Goal: Task Accomplishment & Management: Use online tool/utility

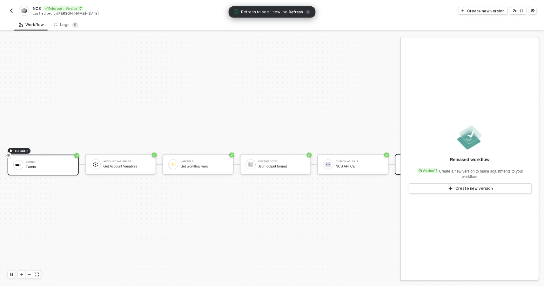
scroll to position [13, 230]
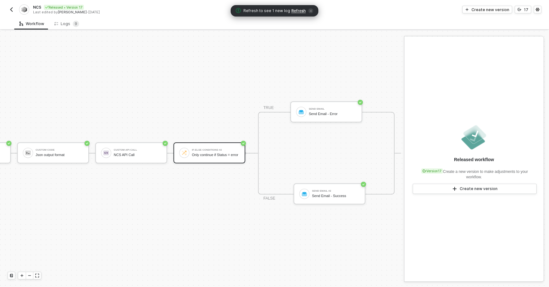
click at [209, 149] on div "If-Else Conditions #2" at bounding box center [216, 150] width 48 height 3
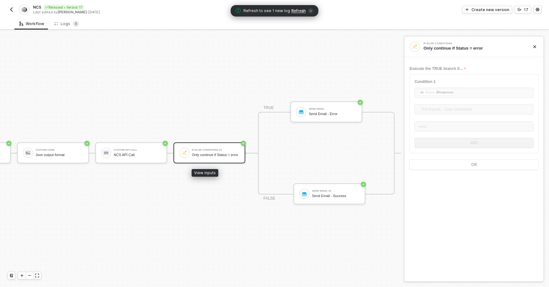
click at [184, 152] on div at bounding box center [184, 153] width 10 height 10
click at [527, 40] on div "If-Else Conditions Only continue if Status = error" at bounding box center [473, 47] width 139 height 21
click at [535, 44] on button "button" at bounding box center [535, 47] width 8 height 8
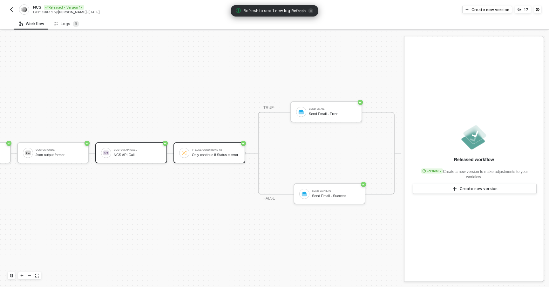
click at [143, 154] on div "NCS API Call" at bounding box center [138, 155] width 48 height 4
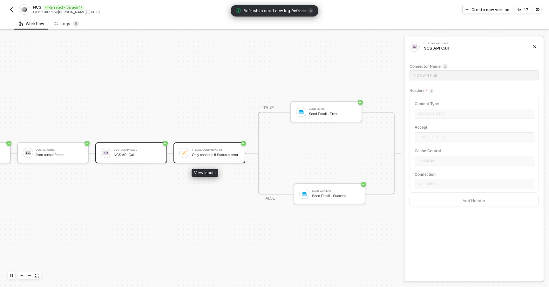
click at [199, 149] on div "If-Else Conditions #2 Only continue if Status = error" at bounding box center [216, 153] width 48 height 12
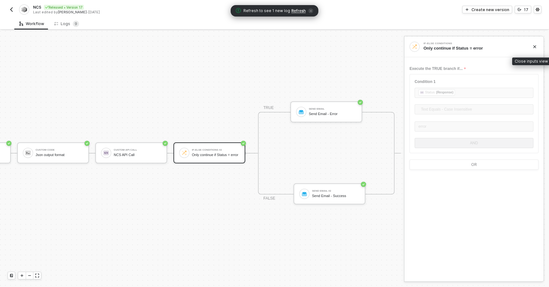
click at [536, 45] on icon "icon-close" at bounding box center [535, 47] width 4 height 4
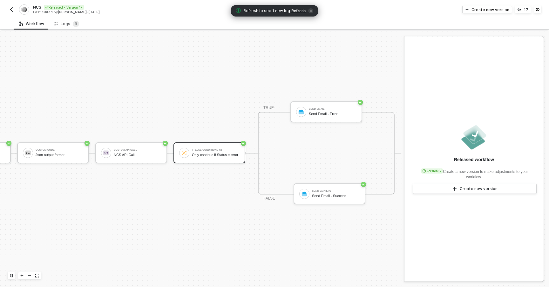
click at [371, 91] on div "TRIGGER Earnin Earnin Account Variables Get Account Variables Variable Set work…" at bounding box center [88, 153] width 626 height 268
click at [67, 25] on div "Logs 9" at bounding box center [66, 24] width 25 height 6
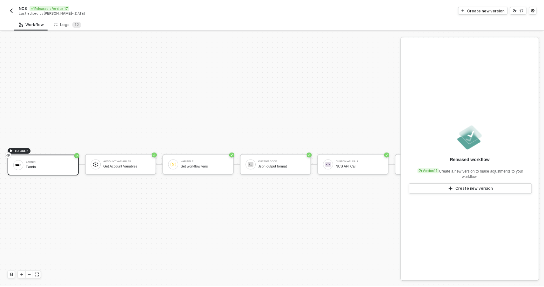
scroll to position [17, 0]
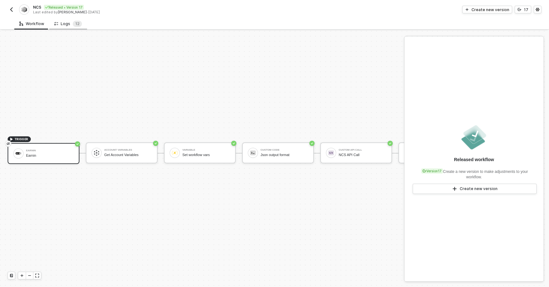
click at [62, 22] on div "Logs 1 2" at bounding box center [68, 24] width 28 height 6
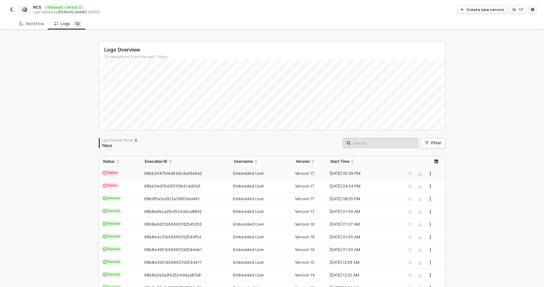
click at [191, 169] on td "68bb2047fd4d63dcda49e6a2" at bounding box center [185, 173] width 89 height 13
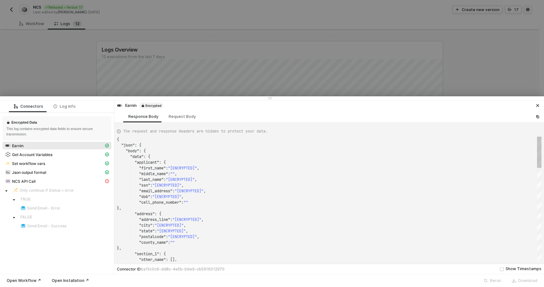
scroll to position [57, 0]
click at [52, 182] on div "NCS API Call" at bounding box center [54, 181] width 99 height 6
type textarea "{ "statusCode": 500, "message": "[ENCRYPTED]" }"
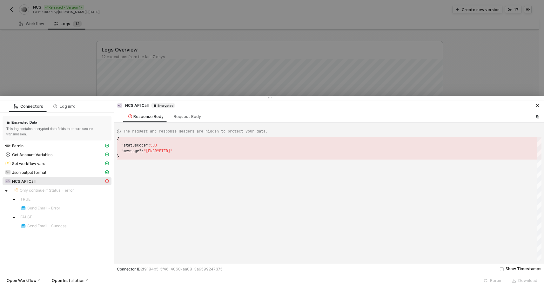
click at [64, 88] on div at bounding box center [272, 143] width 544 height 287
